Goal: Information Seeking & Learning: Learn about a topic

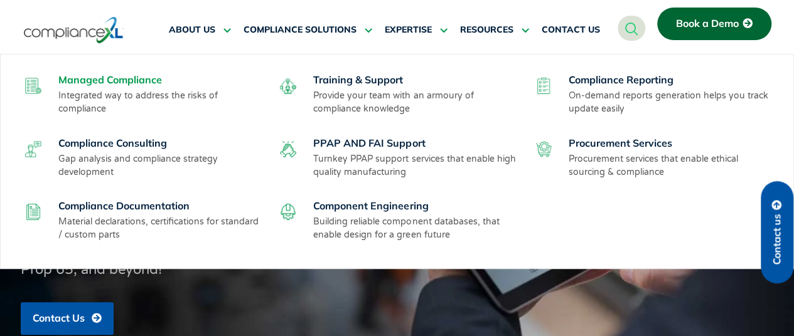
click at [128, 80] on link "Managed Compliance" at bounding box center [110, 79] width 104 height 13
click at [122, 141] on link "Compliance Consulting" at bounding box center [112, 143] width 109 height 13
click at [582, 144] on link "Procurement Services" at bounding box center [620, 143] width 104 height 13
click at [577, 84] on link "Compliance Reporting" at bounding box center [620, 79] width 105 height 13
click at [111, 205] on link "Compliance Documentation" at bounding box center [123, 205] width 131 height 13
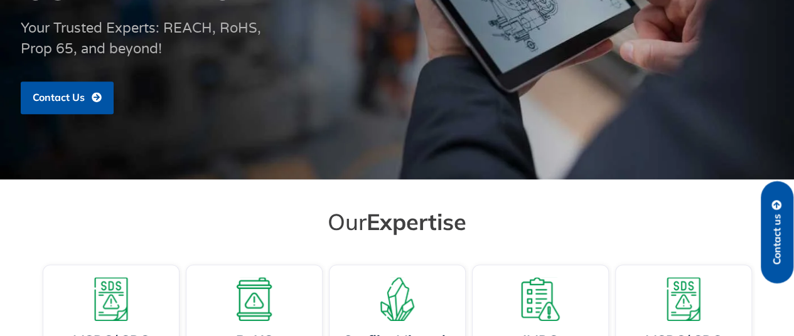
scroll to position [188, 0]
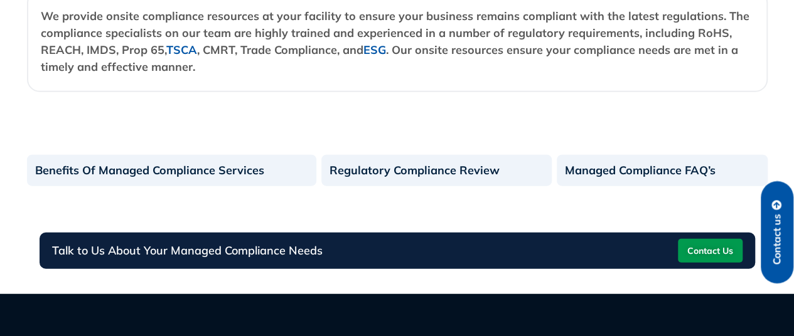
scroll to position [1380, 0]
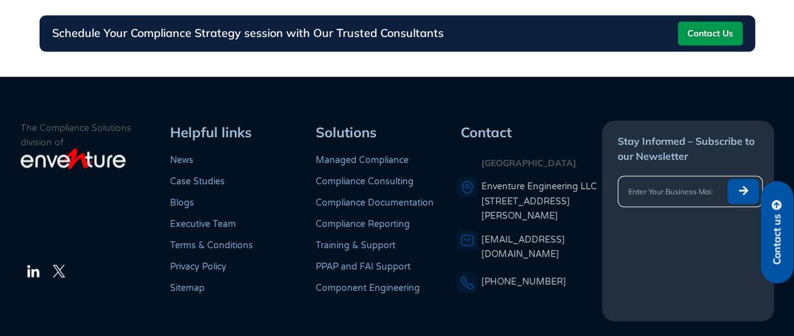
scroll to position [1065, 0]
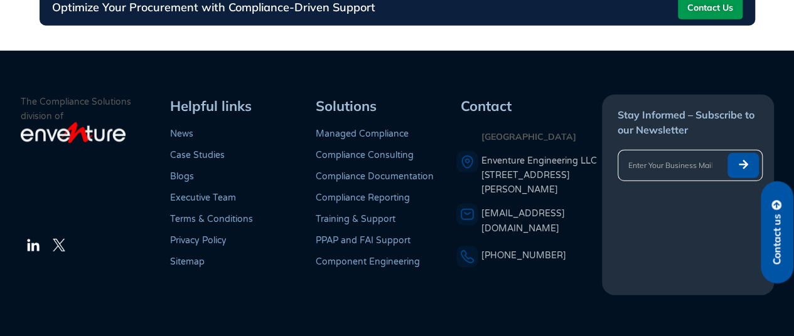
scroll to position [1612, 0]
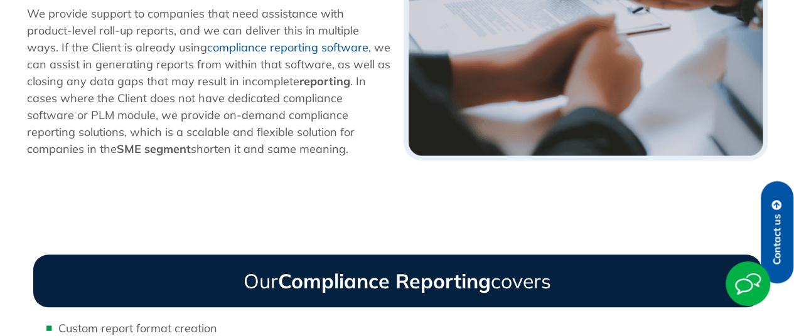
scroll to position [502, 0]
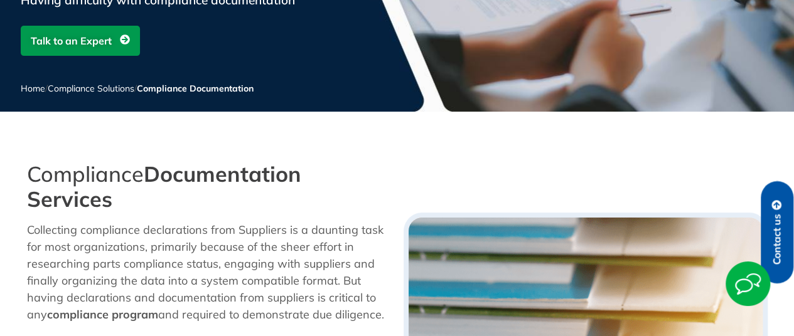
scroll to position [188, 0]
